Goal: Complete application form

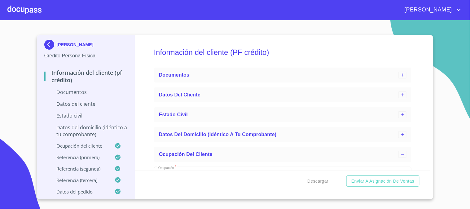
scroll to position [999, 0]
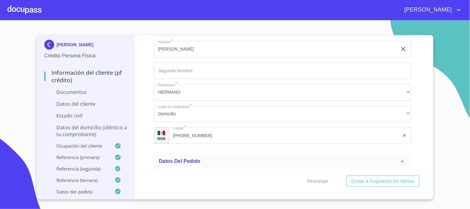
click at [96, 91] on p "Documentos" at bounding box center [85, 92] width 83 height 7
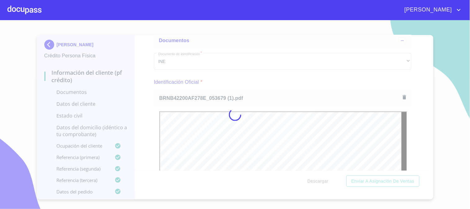
scroll to position [0, 0]
click at [141, 109] on div at bounding box center [235, 114] width 470 height 189
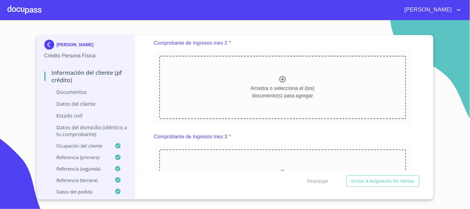
scroll to position [723, 0]
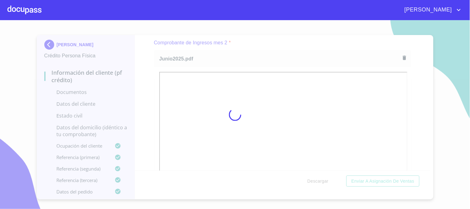
click at [141, 94] on div at bounding box center [235, 114] width 470 height 189
click at [429, 167] on div at bounding box center [235, 114] width 470 height 189
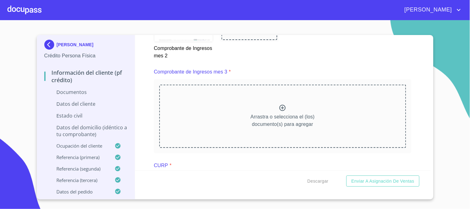
scroll to position [967, 0]
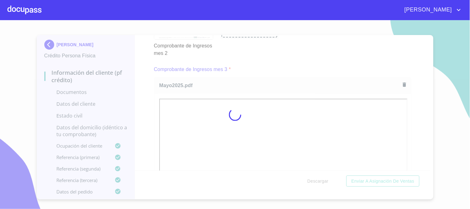
click at [152, 98] on div at bounding box center [235, 114] width 470 height 189
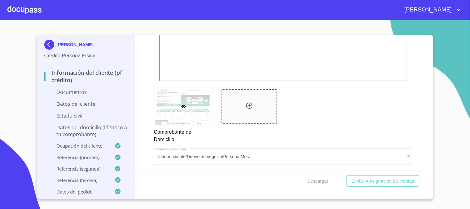
scroll to position [519, 0]
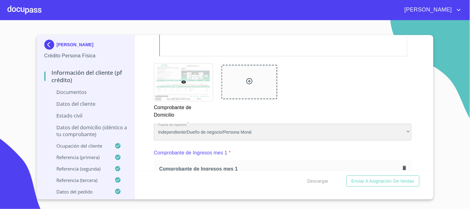
click at [298, 129] on div "Independiente/Dueño de negocio/Persona Moral" at bounding box center [282, 132] width 257 height 17
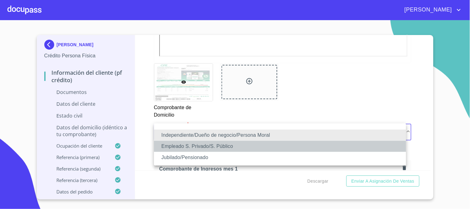
click at [268, 147] on li "Empleado S. Privado/S. Público" at bounding box center [280, 146] width 252 height 11
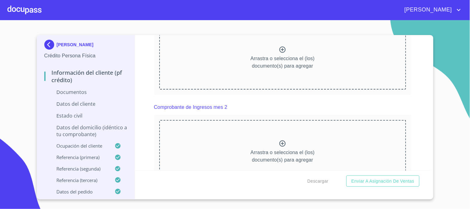
scroll to position [620, 0]
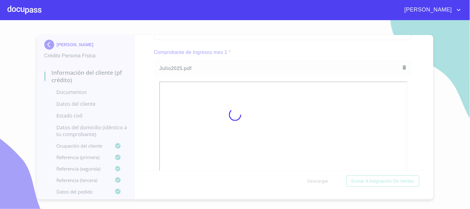
click at [154, 92] on div at bounding box center [235, 114] width 470 height 189
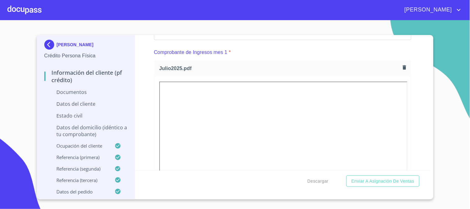
click at [425, 167] on div "Información del cliente (PF crédito) Documentos Documento de identificación   *…" at bounding box center [282, 102] width 295 height 135
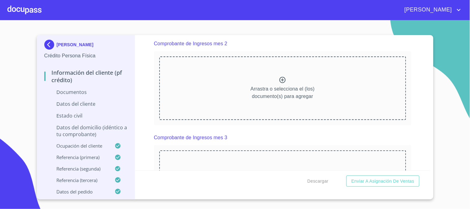
scroll to position [895, 0]
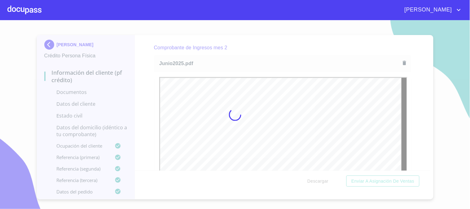
click at [141, 94] on div at bounding box center [235, 114] width 470 height 189
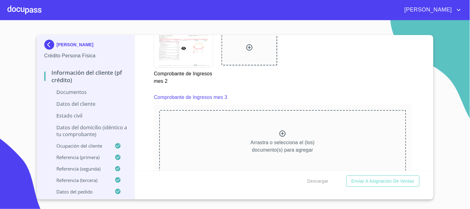
scroll to position [1129, 0]
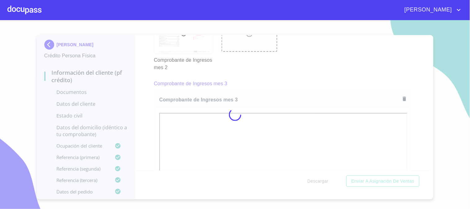
click at [138, 119] on div at bounding box center [235, 114] width 470 height 189
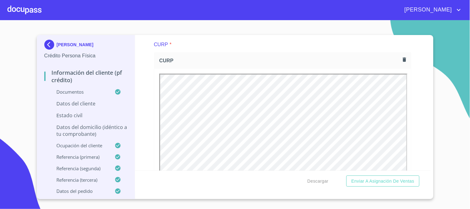
scroll to position [0, 0]
click at [145, 90] on div "Información del cliente (PF crédito) Documentos Documento de identificación   *…" at bounding box center [282, 102] width 295 height 135
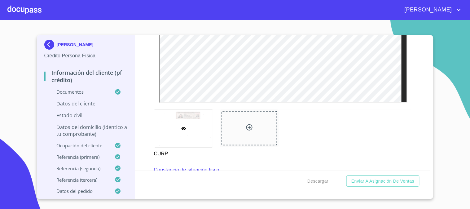
scroll to position [1680, 0]
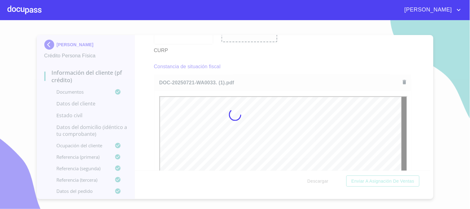
click at [141, 111] on div at bounding box center [235, 114] width 470 height 189
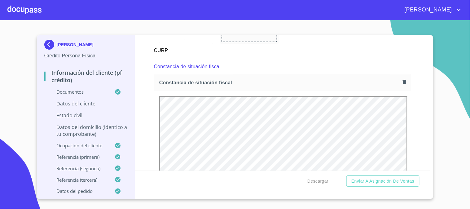
scroll to position [0, 0]
click at [91, 103] on p "Datos del cliente" at bounding box center [85, 103] width 83 height 7
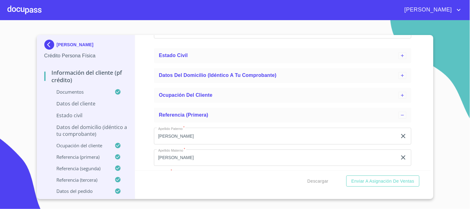
scroll to position [185, 0]
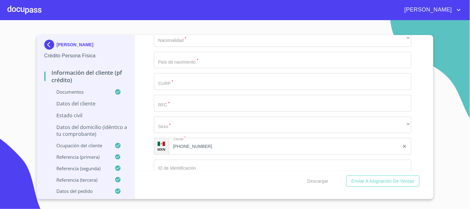
click at [88, 100] on p "Datos del cliente" at bounding box center [85, 103] width 83 height 7
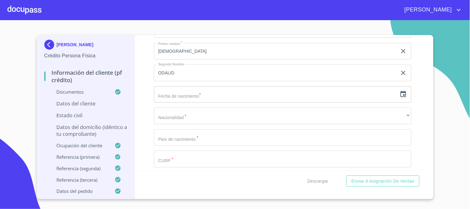
scroll to position [116, 0]
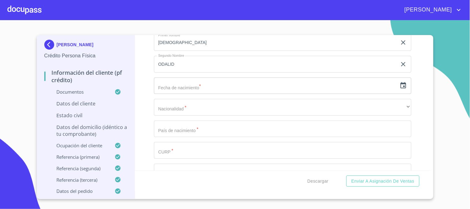
click at [228, 88] on input "text" at bounding box center [275, 85] width 243 height 17
click at [417, 82] on div "Información del cliente (PF crédito) Documentos Datos del cliente Apellido Pate…" at bounding box center [282, 102] width 295 height 135
click at [400, 86] on icon "button" at bounding box center [403, 85] width 7 height 7
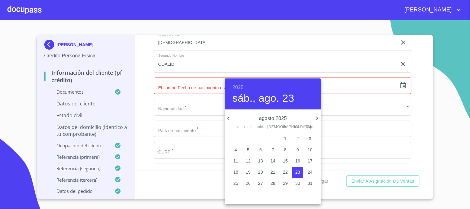
click at [240, 84] on h6 "2025" at bounding box center [237, 87] width 11 height 9
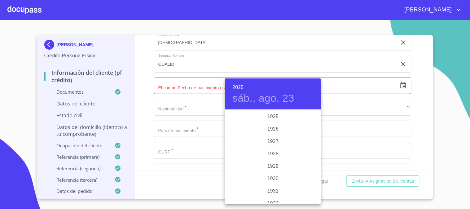
scroll to position [1202, 0]
click at [235, 84] on h6 "2025" at bounding box center [237, 87] width 11 height 9
click at [274, 126] on div "1987" at bounding box center [273, 130] width 96 height 12
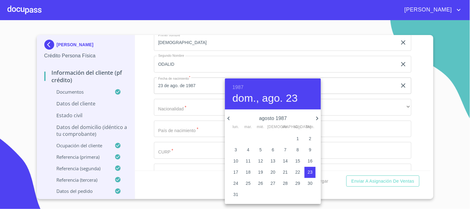
click at [231, 116] on icon "button" at bounding box center [228, 118] width 7 height 7
click at [262, 138] on span "1" at bounding box center [260, 138] width 11 height 6
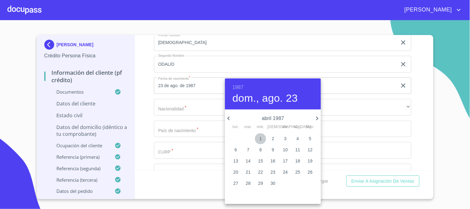
type input "1 de abr. de 1987"
click at [195, 116] on div at bounding box center [235, 104] width 470 height 209
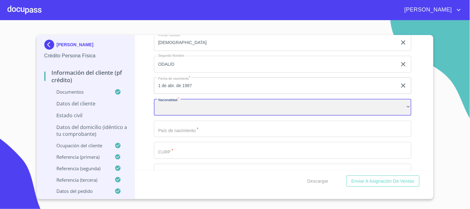
click at [201, 108] on div "​" at bounding box center [282, 107] width 257 height 17
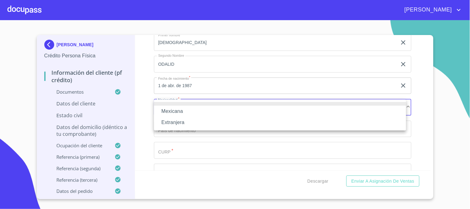
click at [204, 111] on li "Mexicana" at bounding box center [280, 111] width 252 height 11
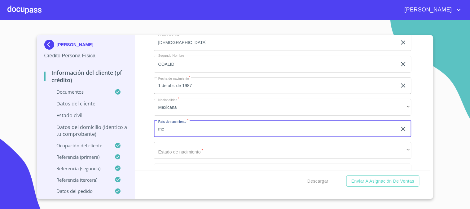
type input "m"
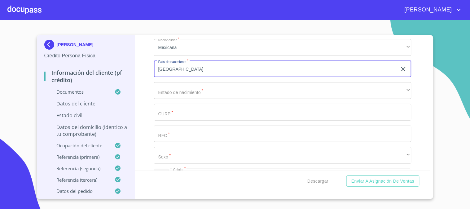
scroll to position [185, 0]
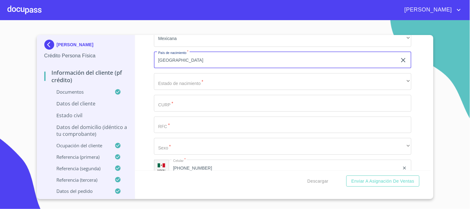
type input "[GEOGRAPHIC_DATA]"
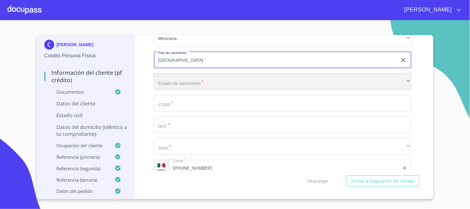
click at [240, 81] on div "​" at bounding box center [282, 81] width 257 height 17
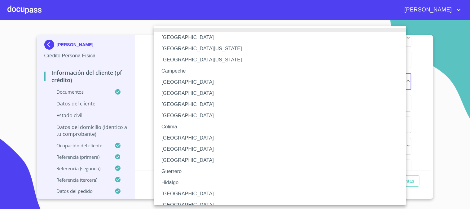
click at [199, 191] on li "[GEOGRAPHIC_DATA]" at bounding box center [282, 193] width 257 height 11
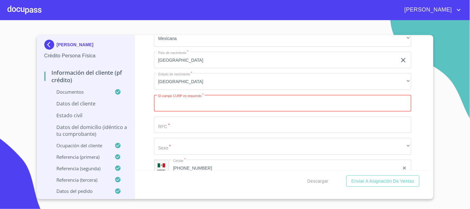
click at [208, 105] on input "Apellido Paterno   *" at bounding box center [282, 103] width 257 height 17
paste input "CACD870401MNTSSS06"
type input "CACD870401MNTSSS06"
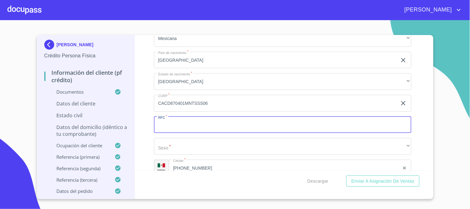
paste input "CACD870401MNTSSS06"
drag, startPoint x: 213, startPoint y: 124, endPoint x: 186, endPoint y: 121, distance: 27.1
click at [186, 121] on input "CACD870401MNTSSS06" at bounding box center [275, 124] width 243 height 17
click at [198, 127] on input "CACD870401" at bounding box center [275, 124] width 243 height 17
paste input "I94"
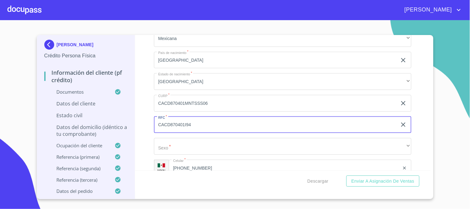
type input "CACD870401I94"
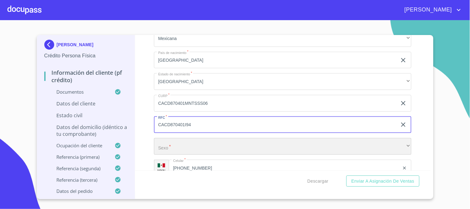
click at [203, 144] on div "​" at bounding box center [282, 146] width 257 height 17
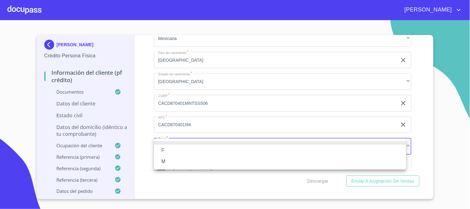
click at [205, 149] on li "F" at bounding box center [280, 150] width 252 height 11
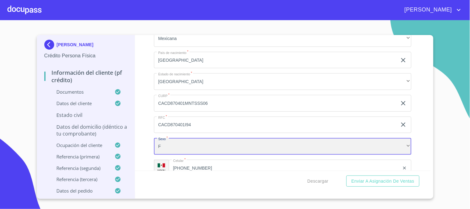
scroll to position [288, 0]
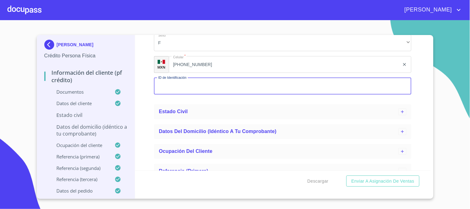
click at [226, 85] on input "Apellido Paterno   *" at bounding box center [282, 86] width 257 height 17
click at [185, 84] on input "Apellido Paterno   *" at bounding box center [282, 86] width 257 height 17
paste input "1486416037"
type input "1486416037"
click at [192, 110] on div "Estado Civil" at bounding box center [278, 111] width 239 height 7
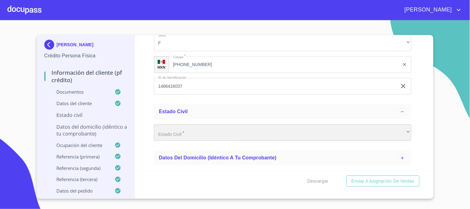
click at [194, 130] on div "​" at bounding box center [282, 132] width 257 height 17
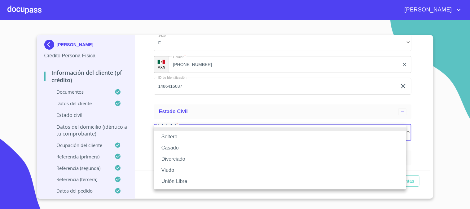
click at [195, 137] on li "Soltero" at bounding box center [280, 136] width 252 height 11
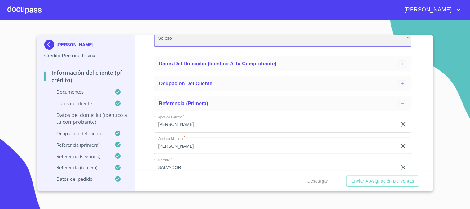
scroll to position [392, 0]
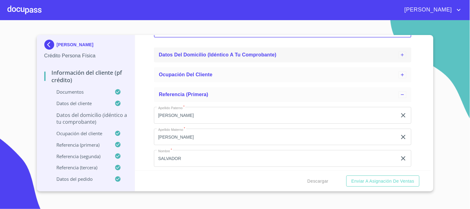
click at [212, 56] on span "Datos del domicilio (idéntico a tu comprobante)" at bounding box center [218, 54] width 118 height 5
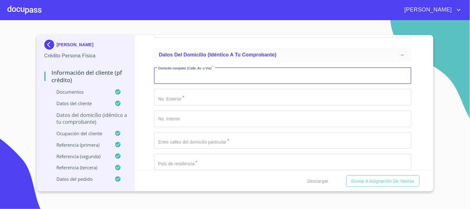
paste input "[PERSON_NAME]"
type input "[PERSON_NAME]"
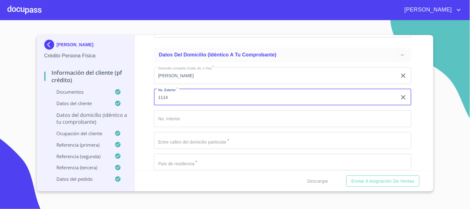
type input "1114"
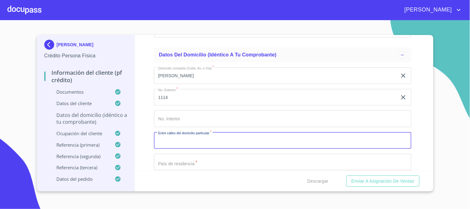
click at [261, 138] on input "Apellido Paterno   *" at bounding box center [282, 140] width 257 height 17
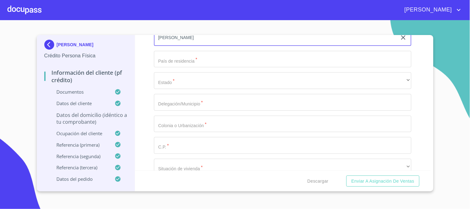
scroll to position [495, 0]
type input "[PERSON_NAME]"
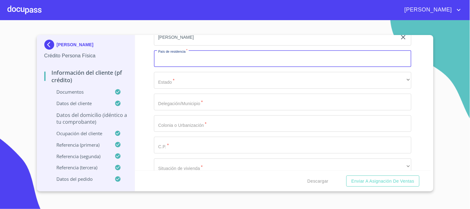
click at [243, 59] on input "Apellido Paterno   *" at bounding box center [282, 58] width 257 height 17
type input "[GEOGRAPHIC_DATA]"
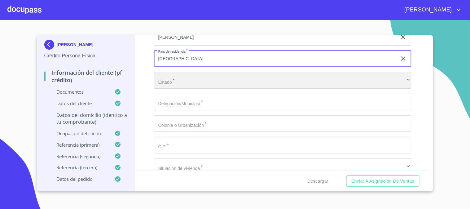
click at [176, 85] on div "​" at bounding box center [282, 80] width 257 height 17
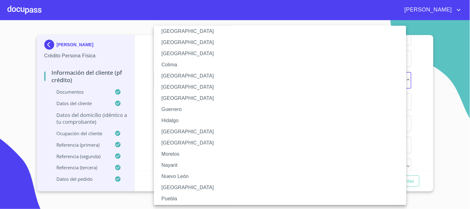
scroll to position [103, 0]
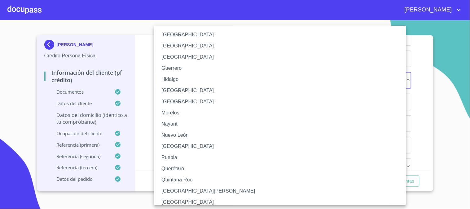
click at [180, 91] on li "[GEOGRAPHIC_DATA]" at bounding box center [282, 90] width 257 height 11
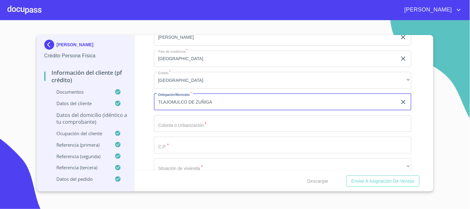
type input "TLAJOMULCO DE ZUÑIGA"
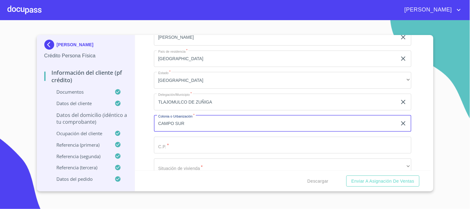
type input "CAMPO SUR"
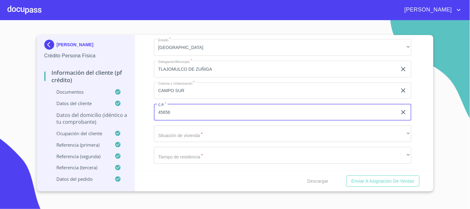
scroll to position [564, 0]
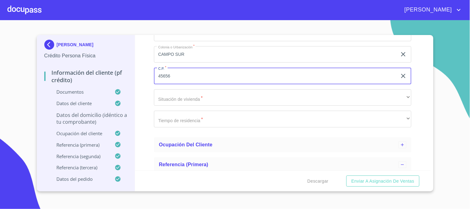
type input "45656"
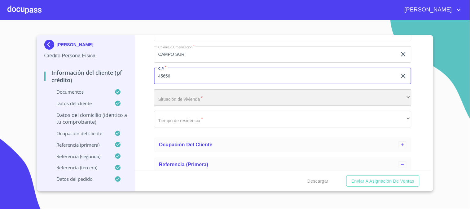
click at [202, 95] on div "​" at bounding box center [282, 97] width 257 height 17
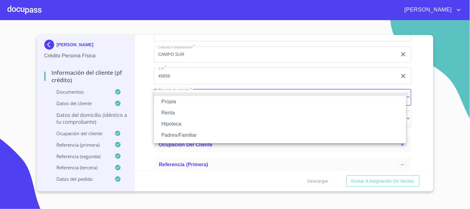
click at [202, 100] on li "Propia" at bounding box center [280, 101] width 252 height 11
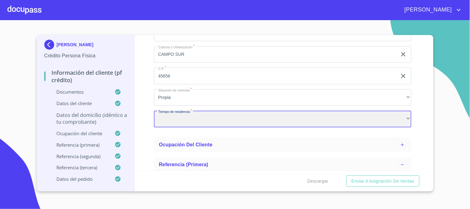
click at [212, 115] on div "​" at bounding box center [282, 119] width 257 height 17
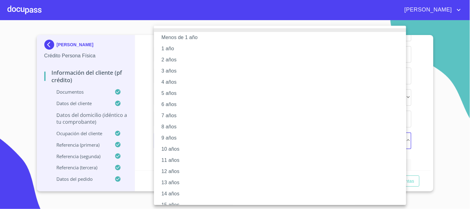
click at [202, 103] on li "6 años" at bounding box center [282, 104] width 257 height 11
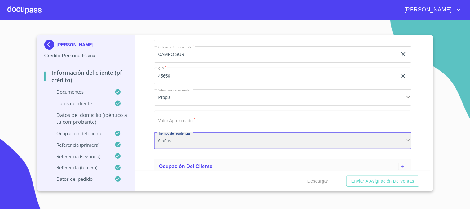
click at [187, 141] on div "6 años" at bounding box center [282, 140] width 257 height 17
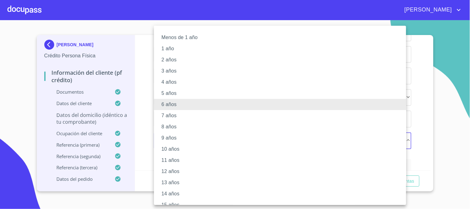
click at [177, 115] on li "7 años" at bounding box center [282, 115] width 257 height 11
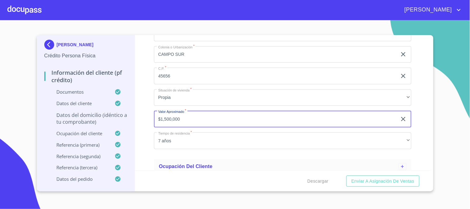
type input "$1,500,000"
click at [420, 84] on div "Información del cliente (PF crédito) Documentos Datos del cliente Apellido Pate…" at bounding box center [282, 102] width 295 height 135
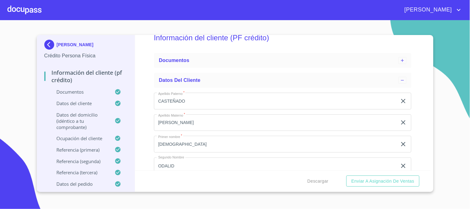
scroll to position [0, 0]
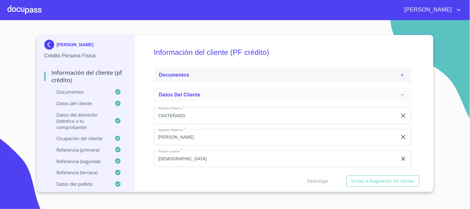
click at [191, 70] on div "Documentos" at bounding box center [282, 75] width 257 height 15
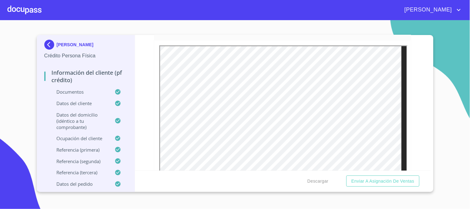
scroll to position [447, 0]
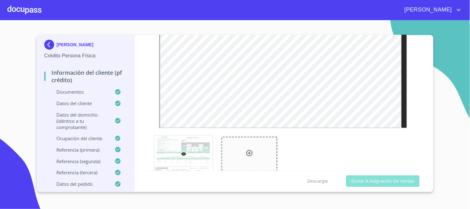
click at [404, 181] on span "Enviar a Asignación de Ventas" at bounding box center [382, 181] width 63 height 8
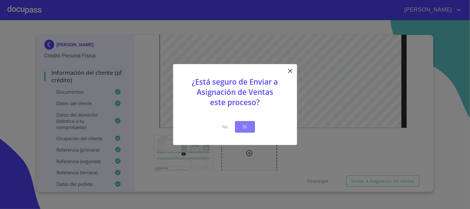
click at [246, 129] on span "Si" at bounding box center [245, 127] width 10 height 8
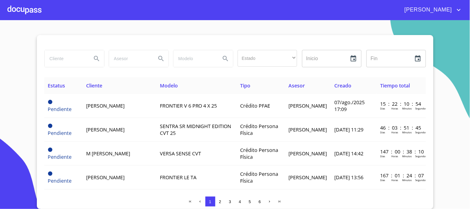
click at [28, 11] on div at bounding box center [24, 10] width 34 height 20
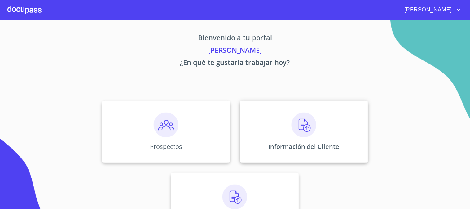
click at [297, 130] on img at bounding box center [303, 124] width 25 height 25
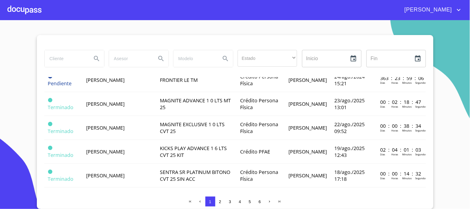
scroll to position [241, 0]
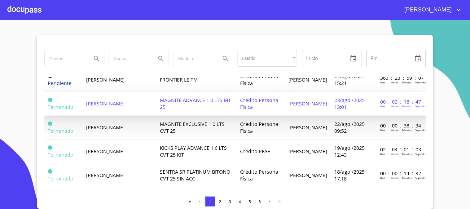
click at [112, 100] on span "[PERSON_NAME]" at bounding box center [105, 103] width 38 height 7
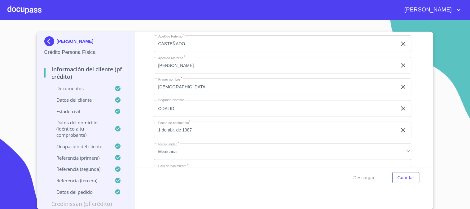
scroll to position [2134, 0]
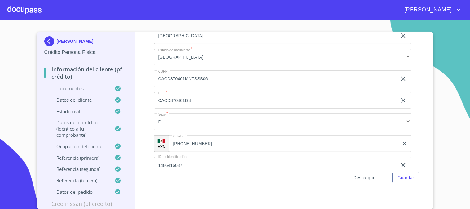
click at [355, 175] on span "Descargar" at bounding box center [363, 178] width 21 height 8
click at [366, 177] on span "Descargar" at bounding box center [363, 178] width 21 height 8
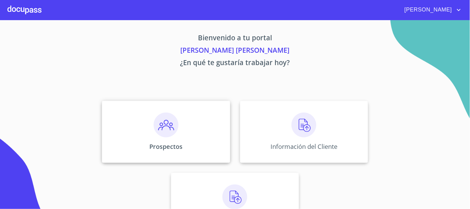
scroll to position [30, 0]
